Goal: Check status: Check status

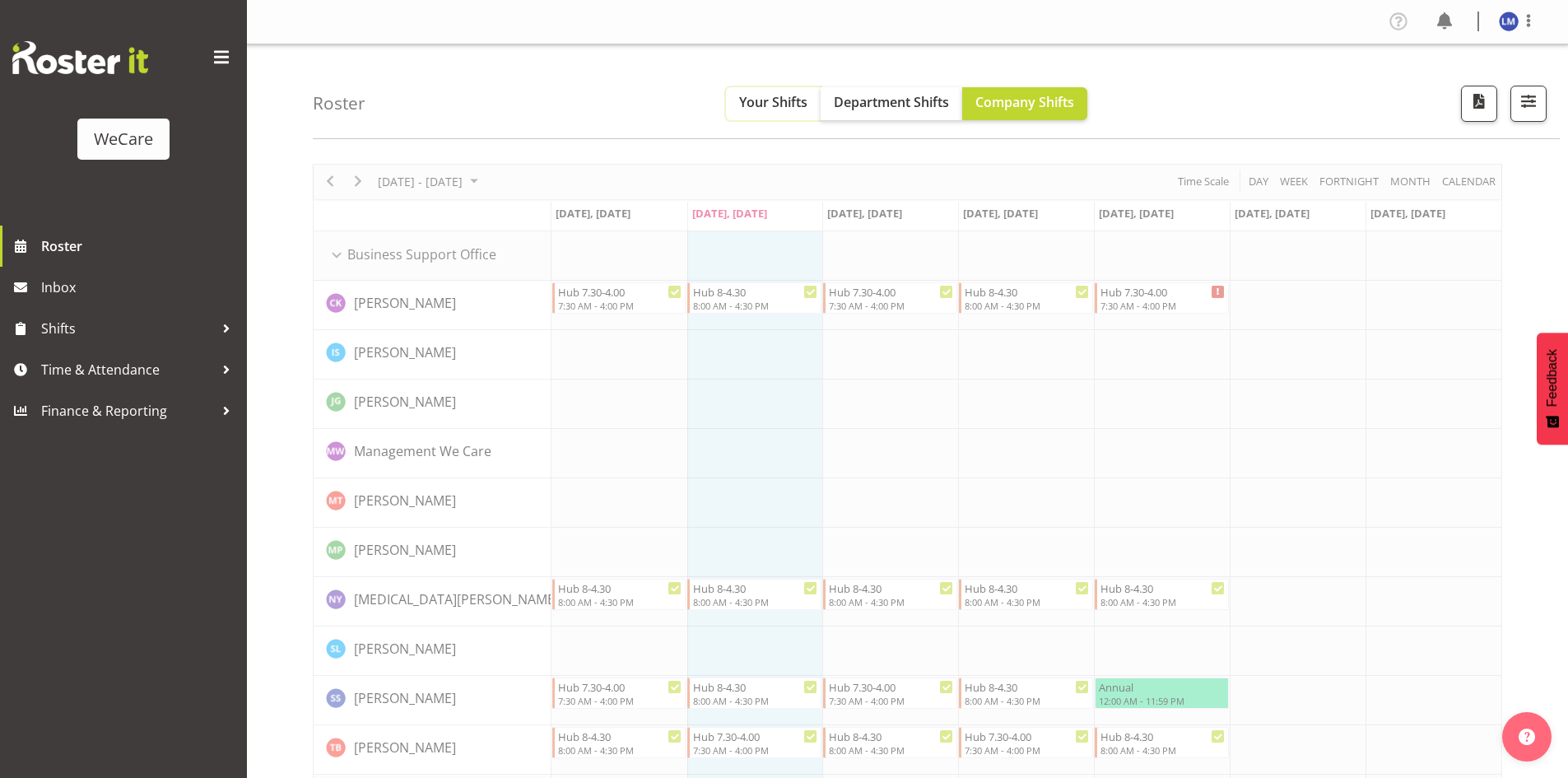
click at [775, 111] on span "Your Shifts" at bounding box center [773, 102] width 69 height 18
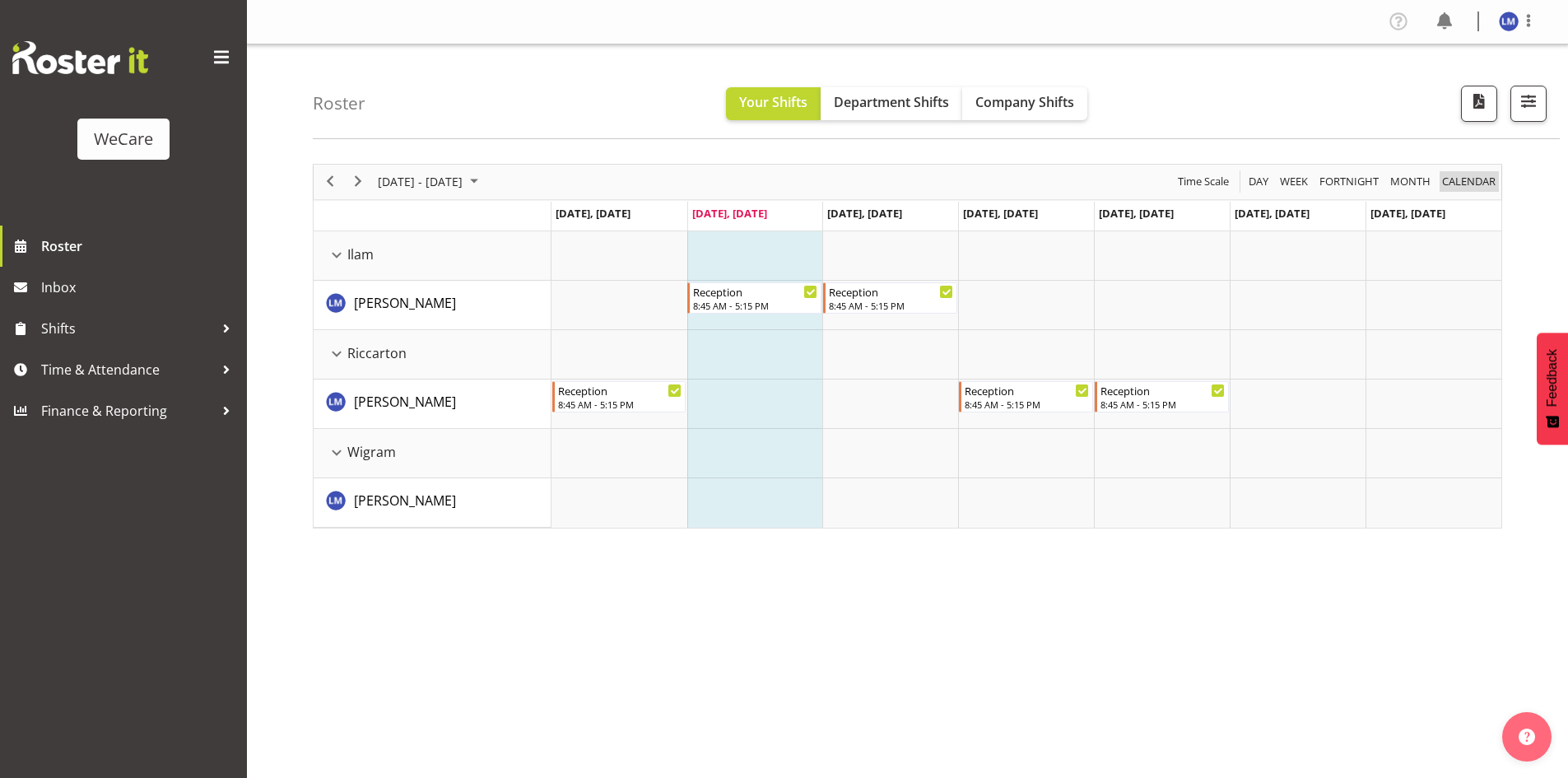
click at [1464, 186] on span "calendar" at bounding box center [1468, 181] width 57 height 20
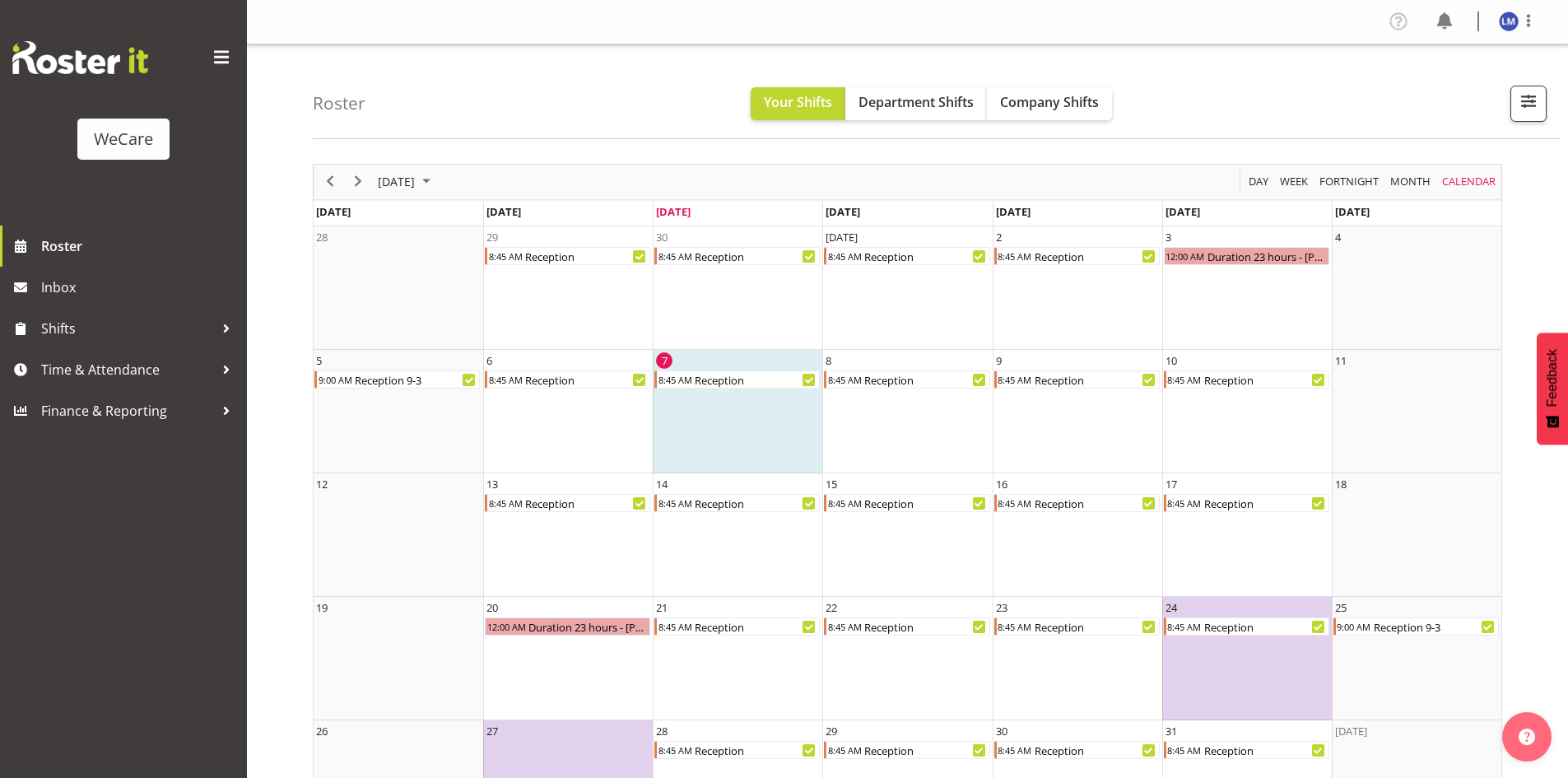
click at [1312, 183] on div "Week" at bounding box center [1294, 182] width 40 height 35
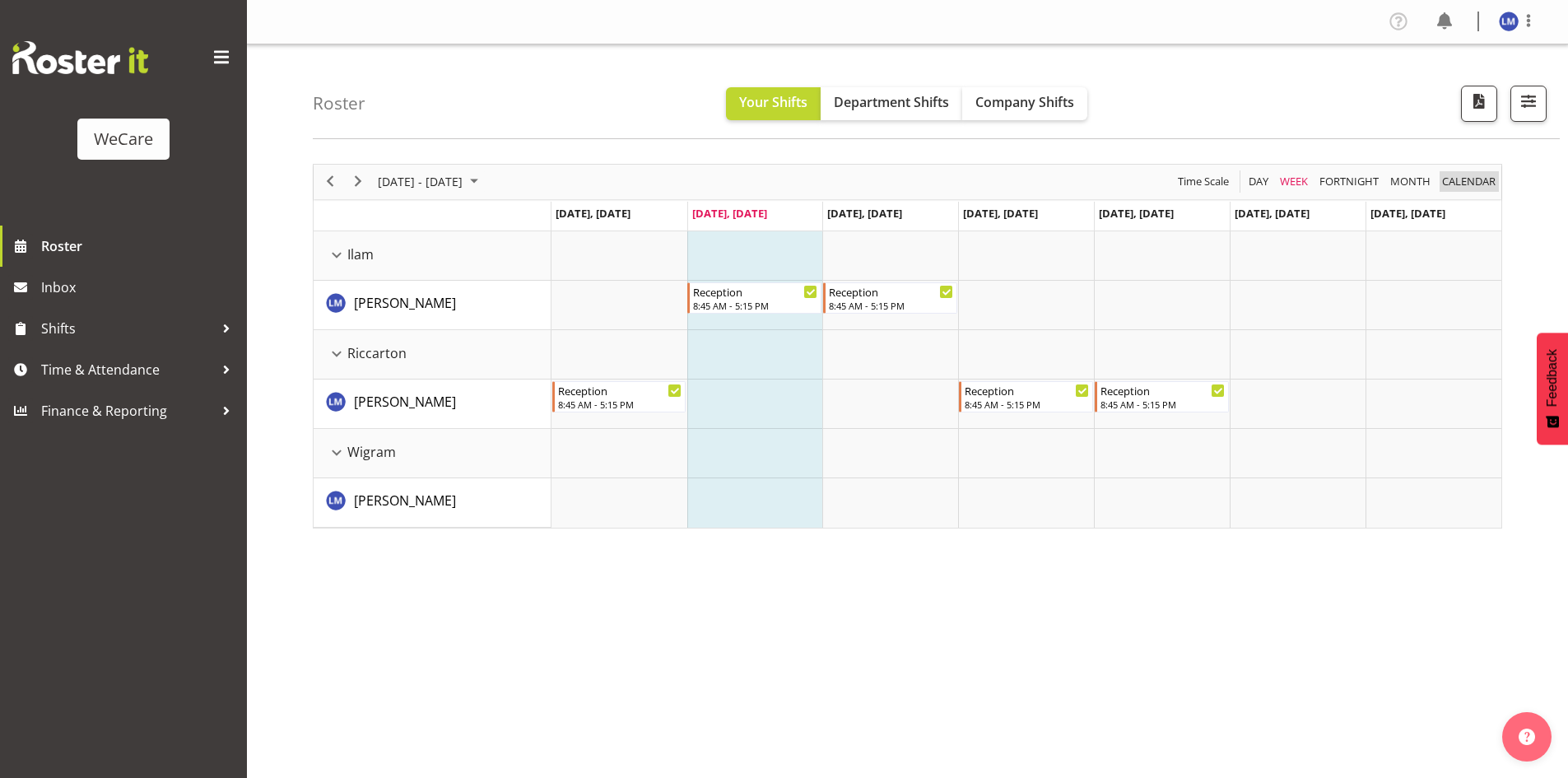
click at [1465, 180] on span "calendar" at bounding box center [1468, 181] width 57 height 20
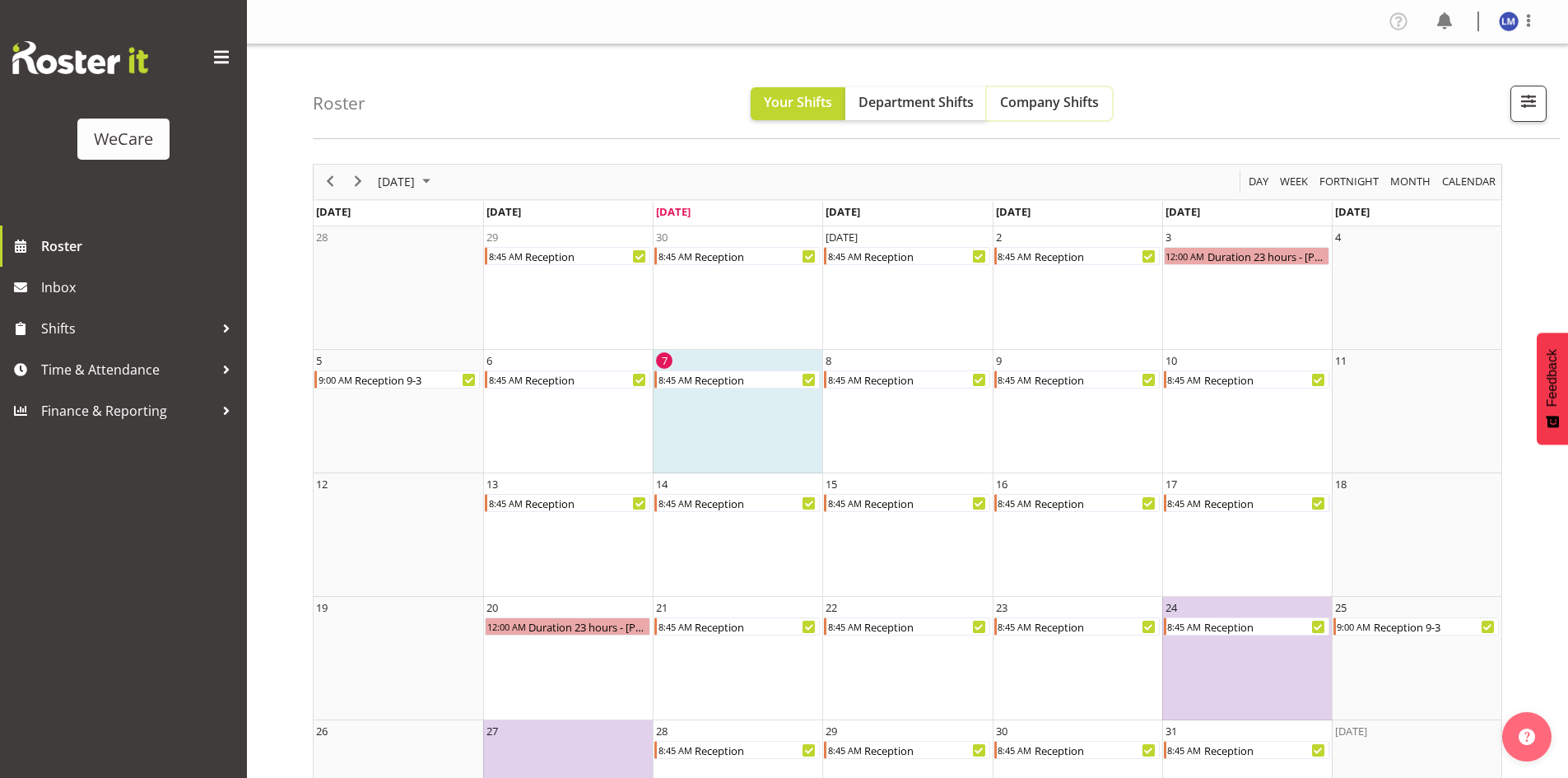
click at [1024, 96] on span "Company Shifts" at bounding box center [1050, 102] width 99 height 18
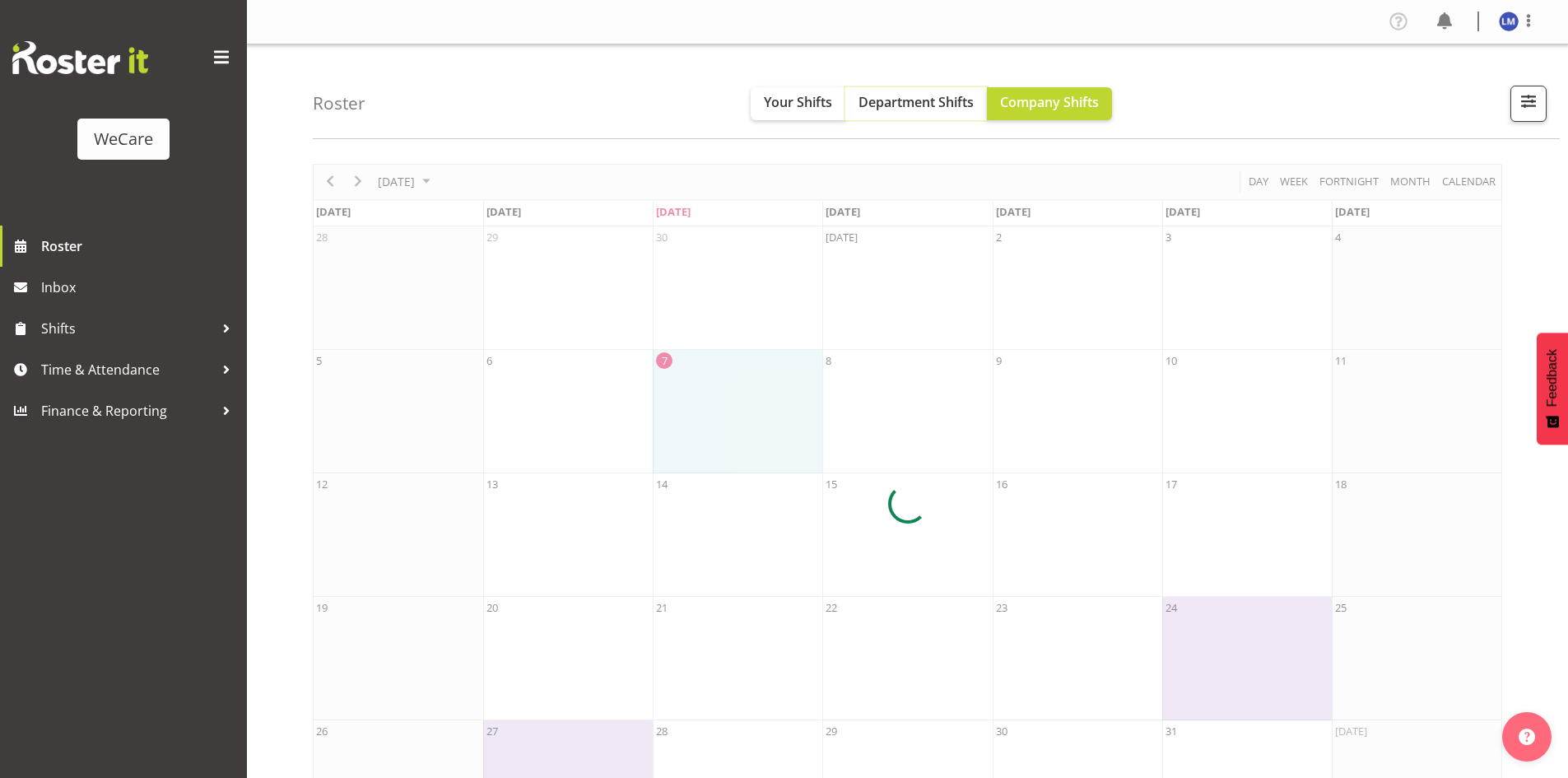
click at [922, 91] on button "Department Shifts" at bounding box center [916, 104] width 141 height 33
click at [806, 91] on button "Your Shifts" at bounding box center [798, 104] width 95 height 33
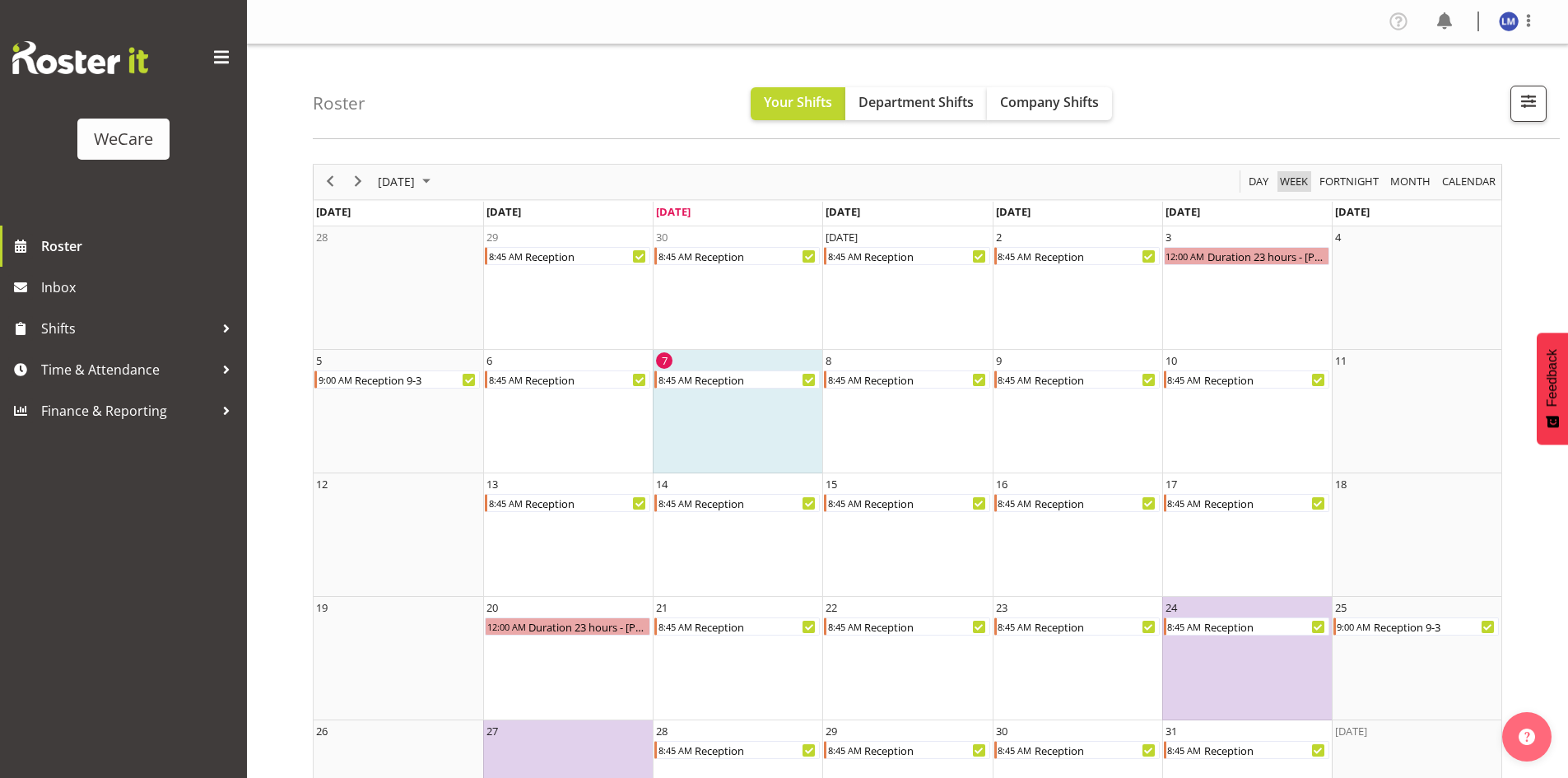
click at [1311, 180] on button "Week" at bounding box center [1294, 181] width 34 height 20
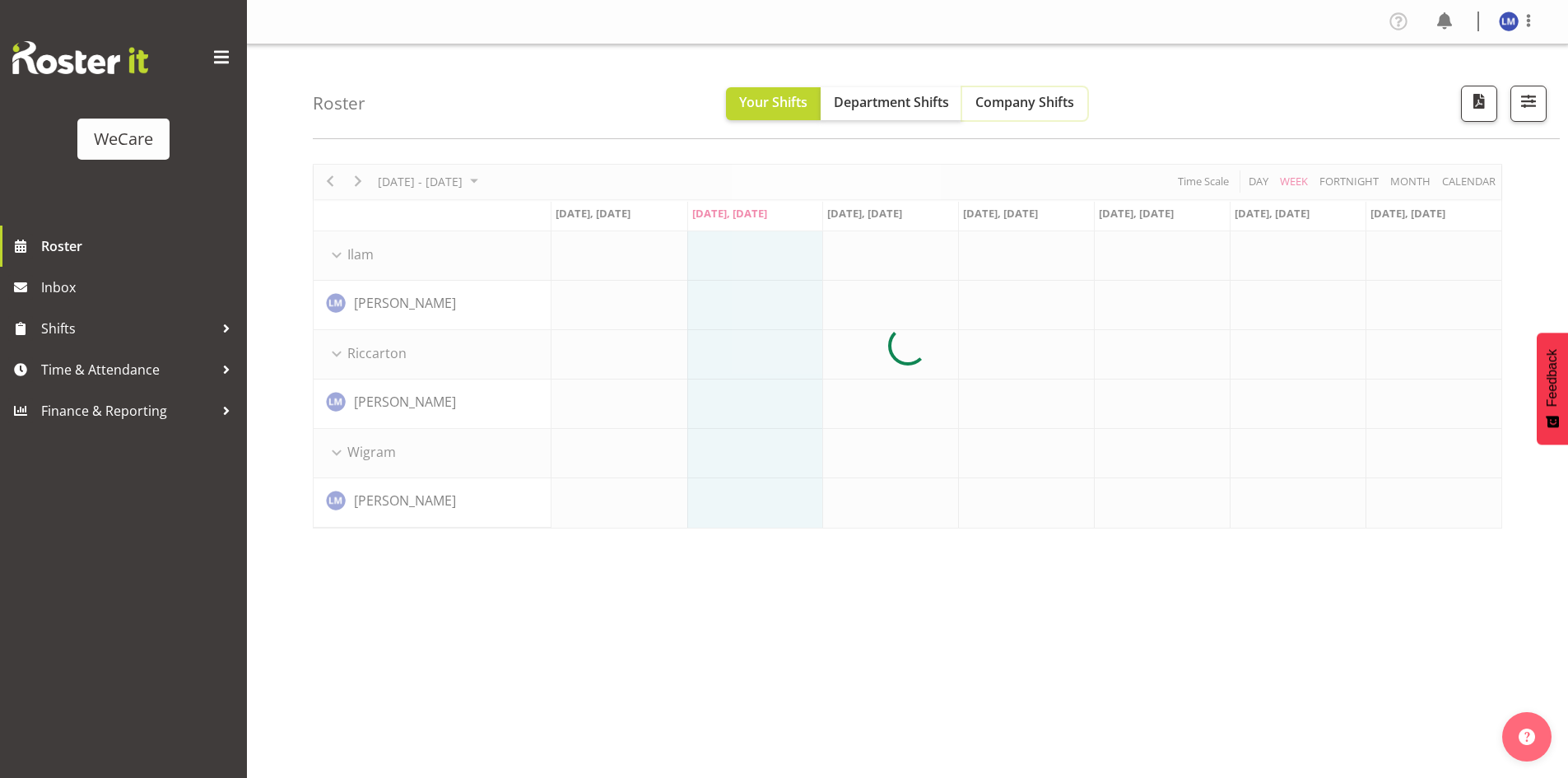
click at [1025, 100] on span "Company Shifts" at bounding box center [1025, 102] width 99 height 18
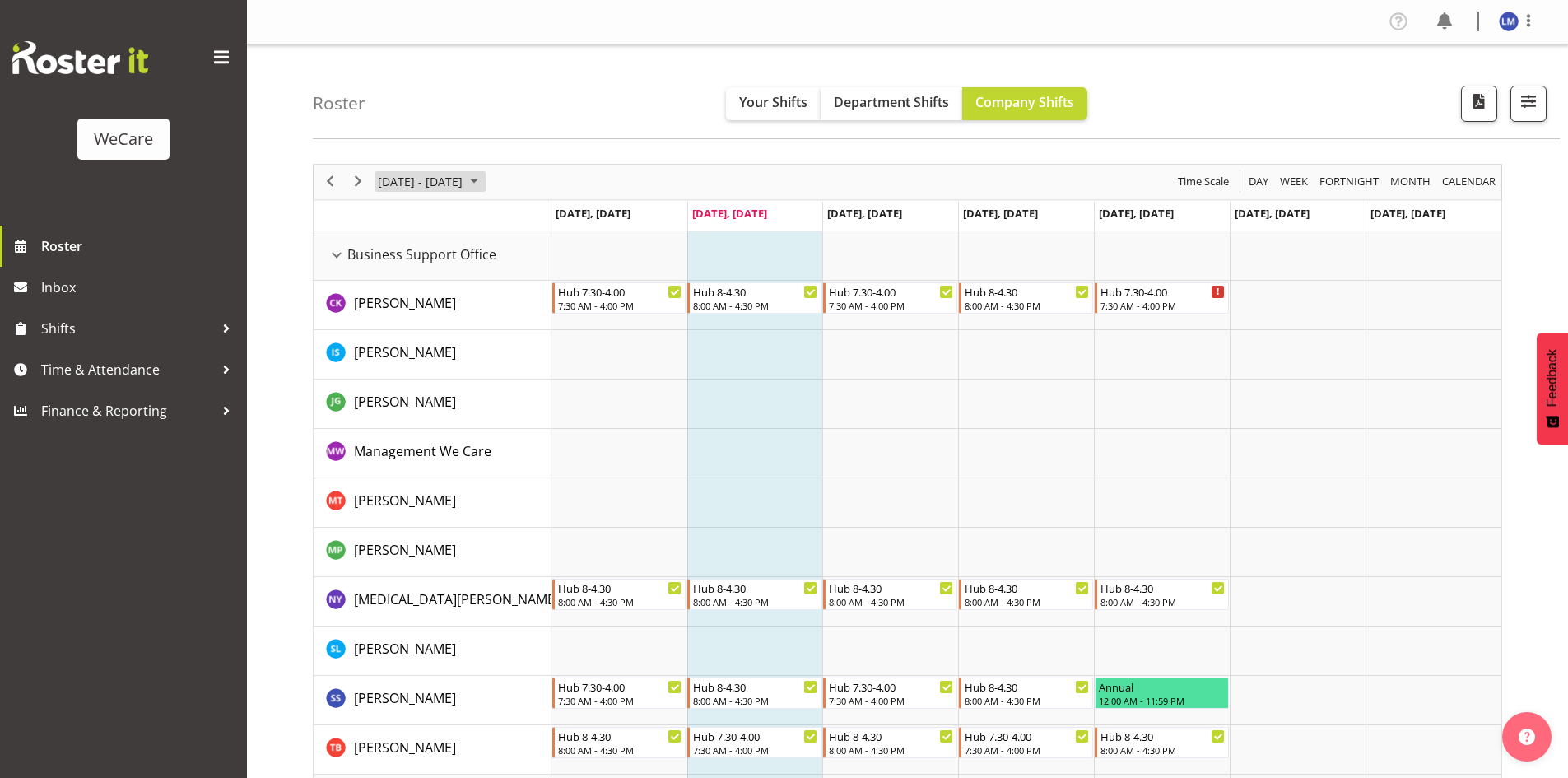
click at [462, 185] on span "[DATE] - [DATE]" at bounding box center [420, 181] width 88 height 20
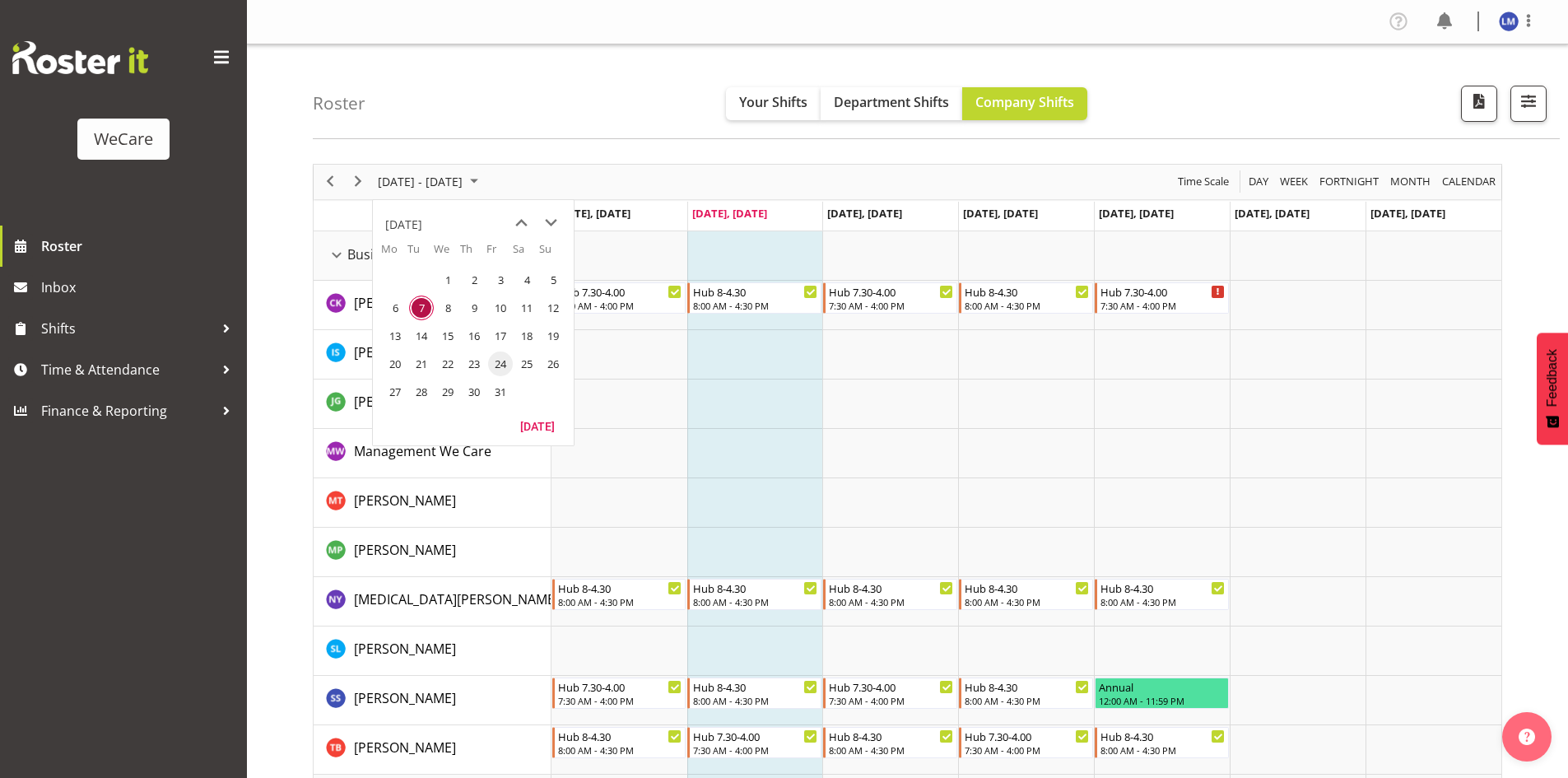
click at [494, 365] on span "24" at bounding box center [501, 364] width 25 height 25
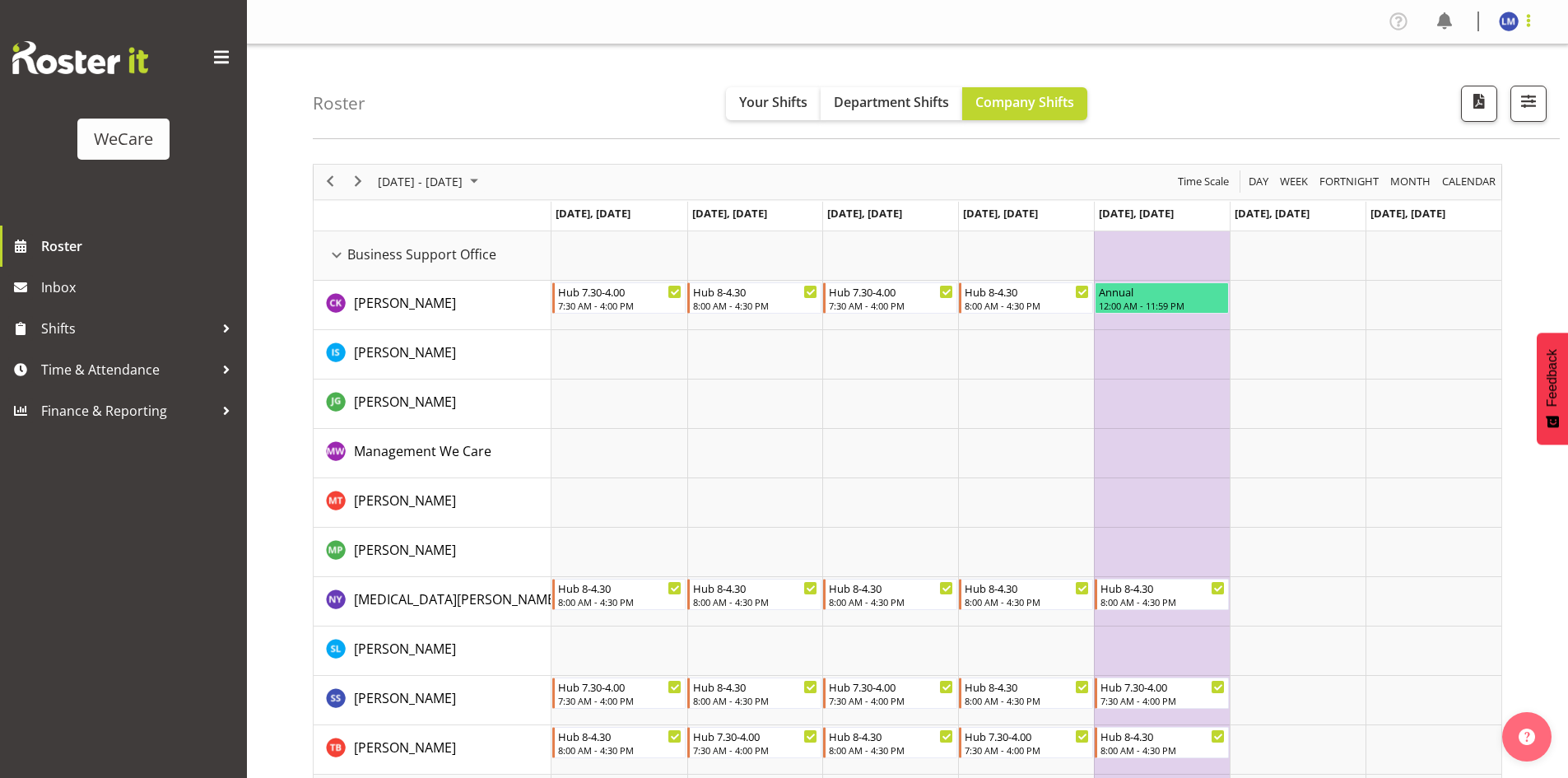
click at [1524, 25] on span at bounding box center [1528, 20] width 19 height 19
click at [1474, 88] on link "Log Out" at bounding box center [1459, 86] width 158 height 30
